Goal: Unclear

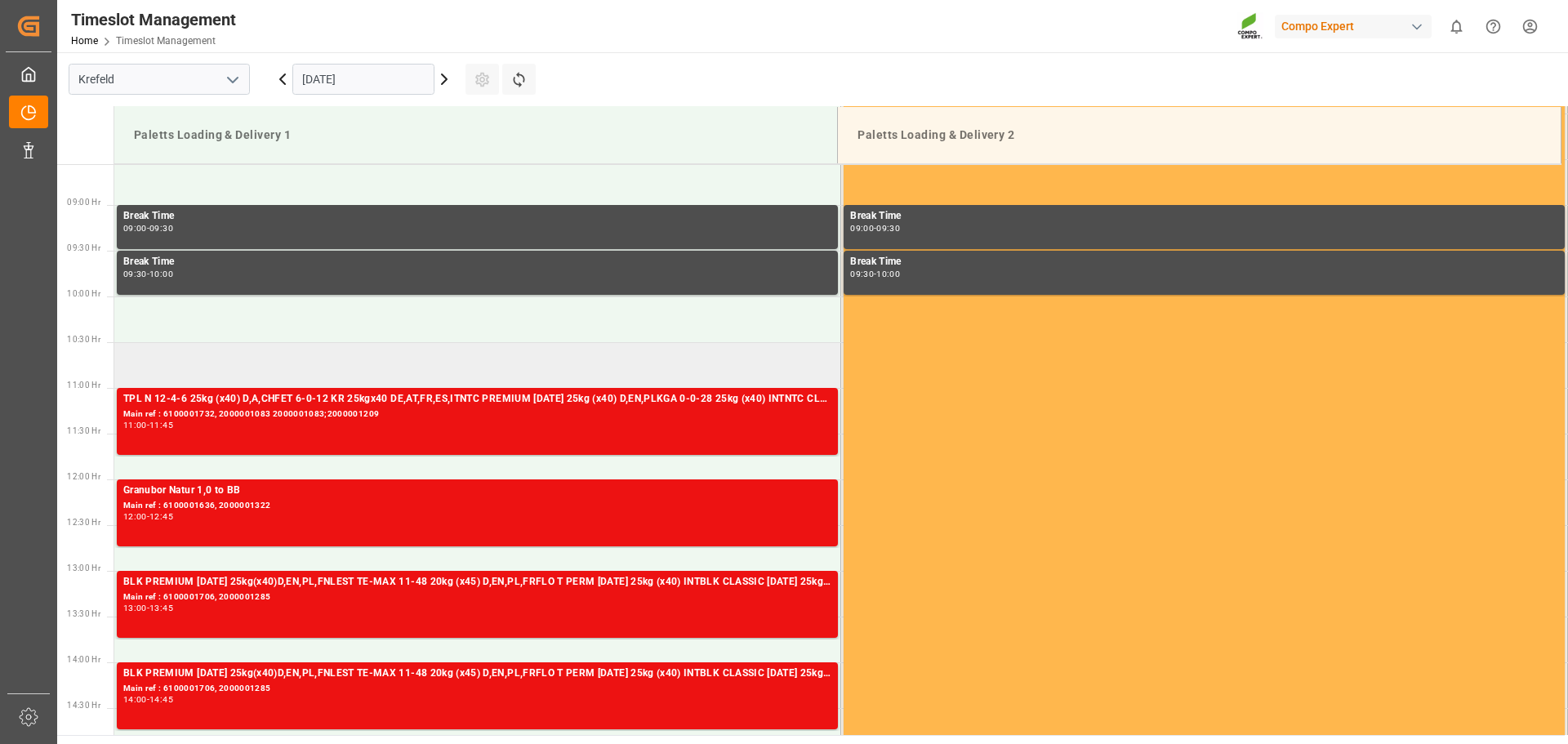
scroll to position [822, 0]
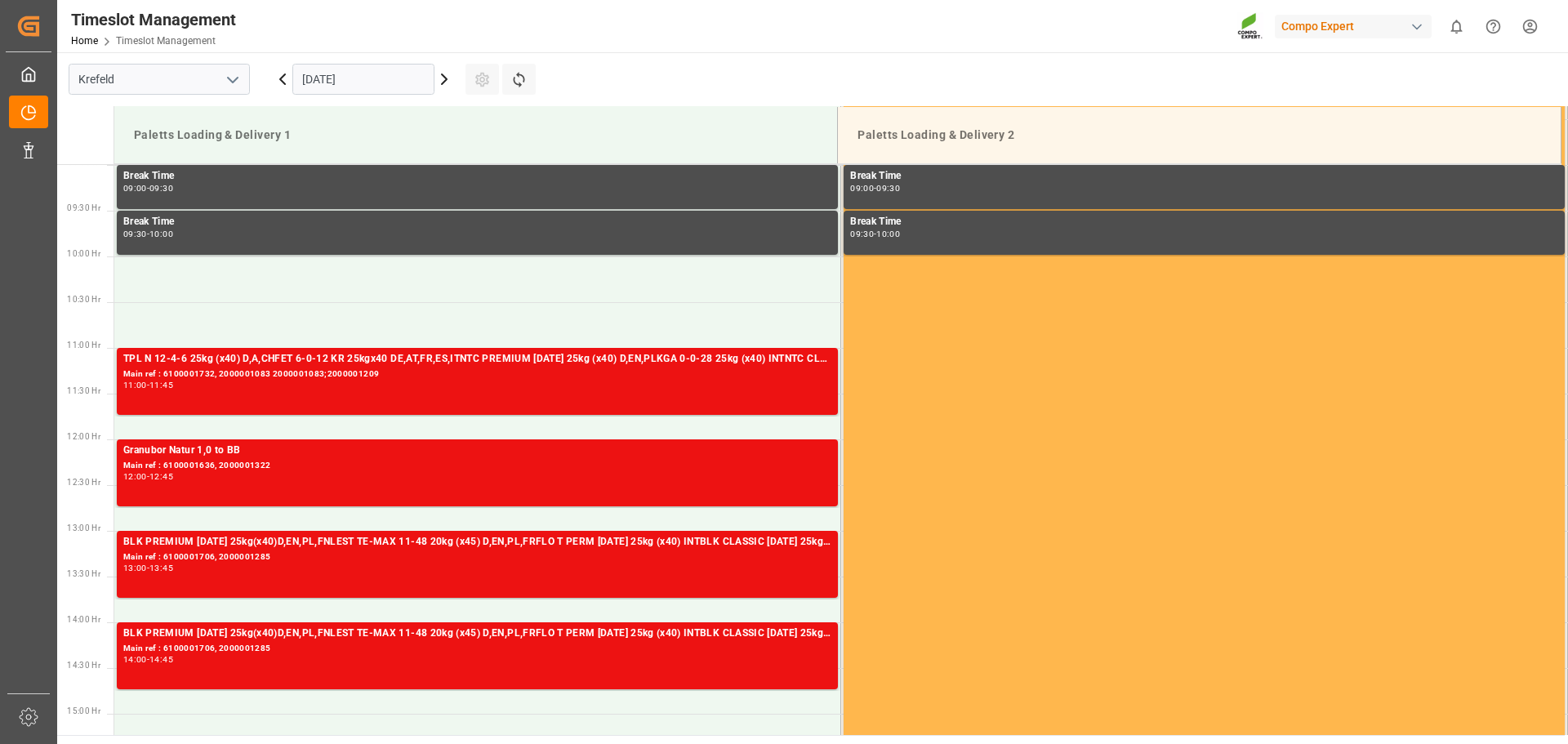
drag, startPoint x: 980, startPoint y: 33, endPoint x: 1079, endPoint y: 53, distance: 101.0
click at [980, 33] on div "Timeslot Management Home Timeslot Management Compo Expert 0 Notifications Only …" at bounding box center [807, 26] width 1523 height 52
